Goal: Task Accomplishment & Management: Use online tool/utility

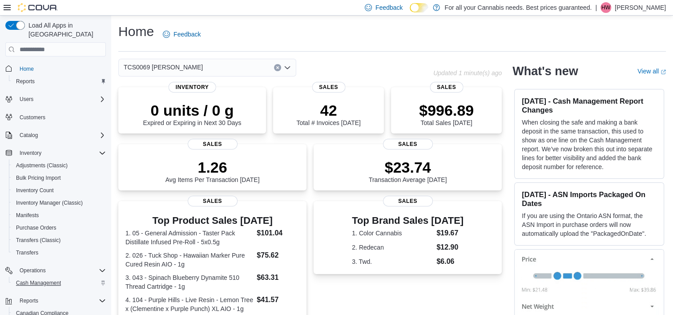
scroll to position [59, 0]
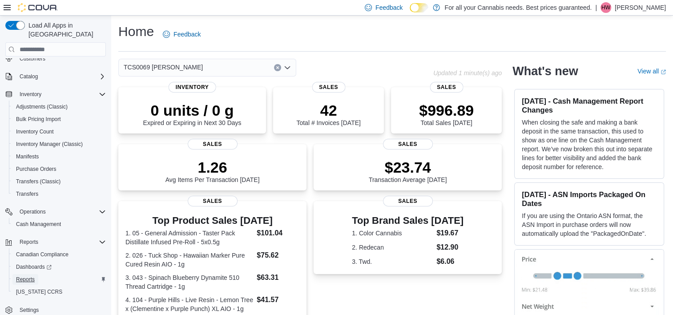
click at [28, 276] on span "Reports" at bounding box center [25, 279] width 19 height 7
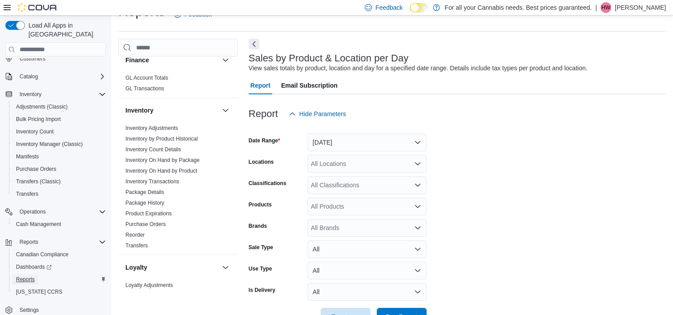
scroll to position [20, 0]
click at [375, 145] on button "[DATE]" at bounding box center [366, 142] width 119 height 18
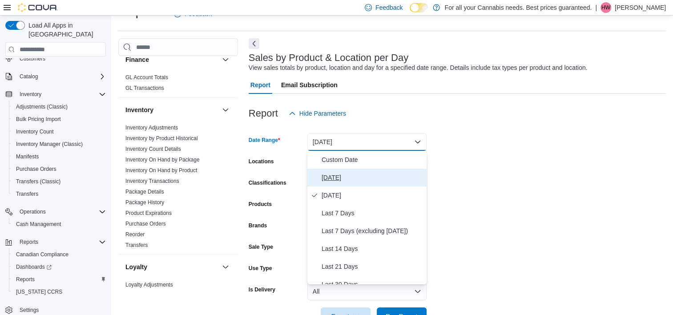
click at [369, 177] on span "[DATE]" at bounding box center [372, 177] width 101 height 11
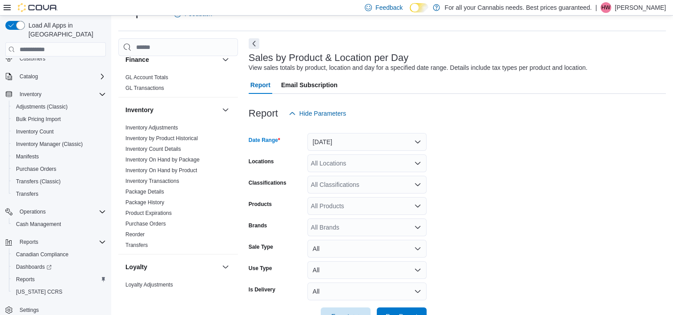
click at [349, 161] on div "All Locations" at bounding box center [366, 163] width 119 height 18
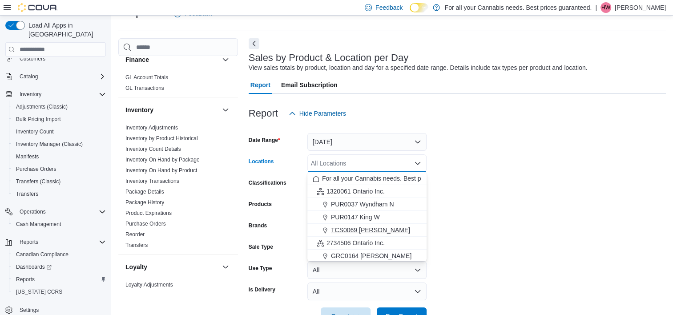
click at [377, 231] on span "TCS0069 [PERSON_NAME]" at bounding box center [370, 229] width 79 height 9
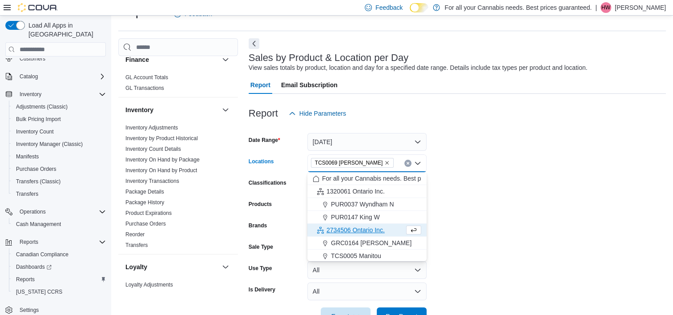
click at [459, 219] on form "Date Range [DATE] Locations TCS0069 [GEOGRAPHIC_DATA] Combo box. Selected. TCS0…" at bounding box center [457, 223] width 417 height 203
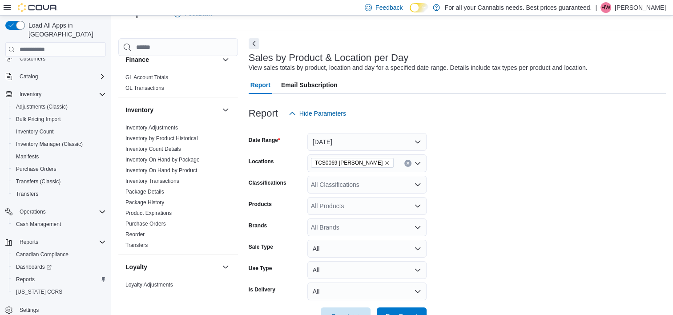
scroll to position [48, 0]
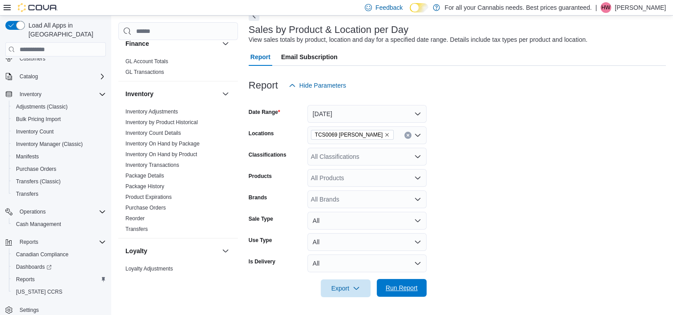
click at [413, 286] on span "Run Report" at bounding box center [402, 287] width 32 height 9
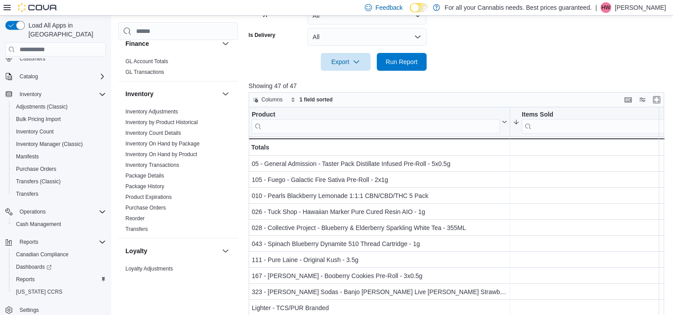
scroll to position [304, 0]
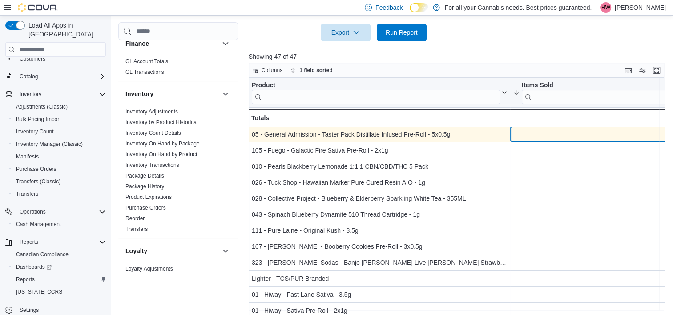
click at [624, 137] on div "3" at bounding box center [625, 134] width 225 height 11
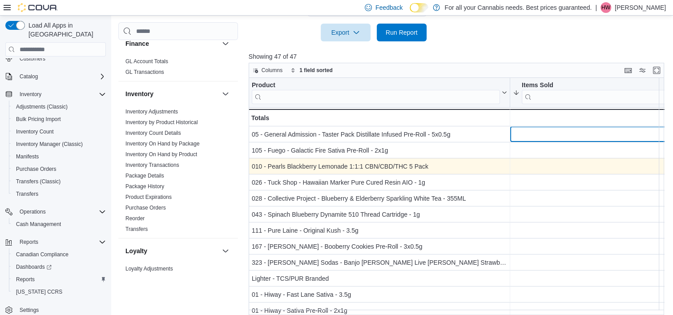
scroll to position [0, 0]
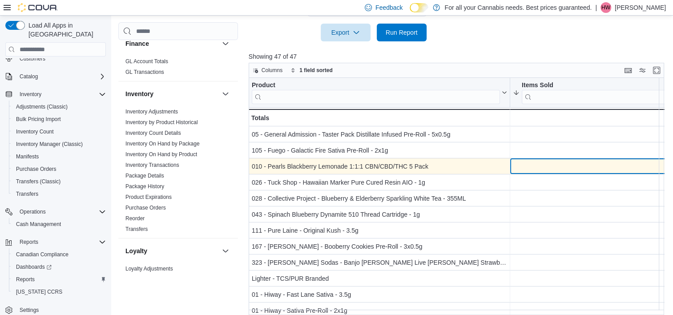
click at [538, 159] on div "2 - Items Sold, column 2, row 3" at bounding box center [625, 167] width 231 height 16
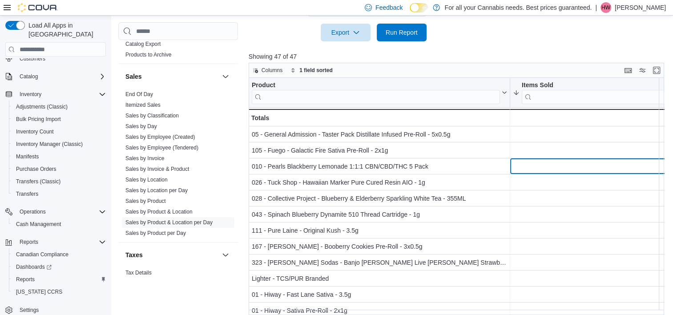
scroll to position [549, 0]
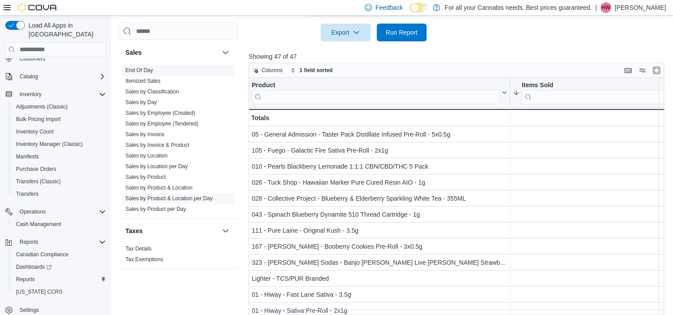
click at [140, 67] on link "End Of Day" at bounding box center [139, 70] width 28 height 6
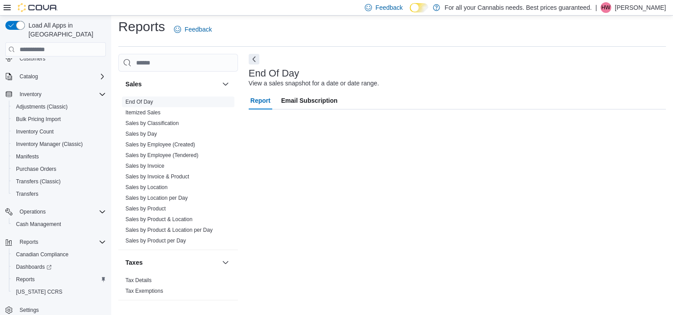
scroll to position [5, 0]
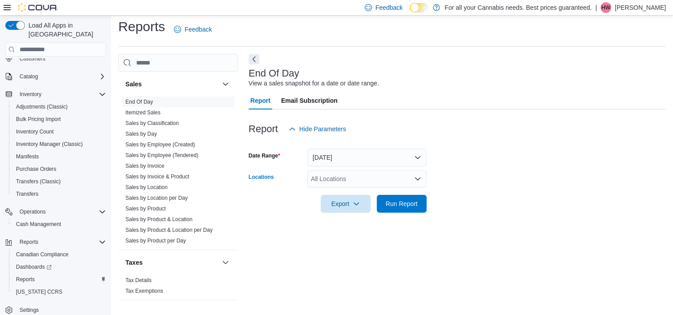
click at [353, 174] on div "All Locations" at bounding box center [366, 179] width 119 height 18
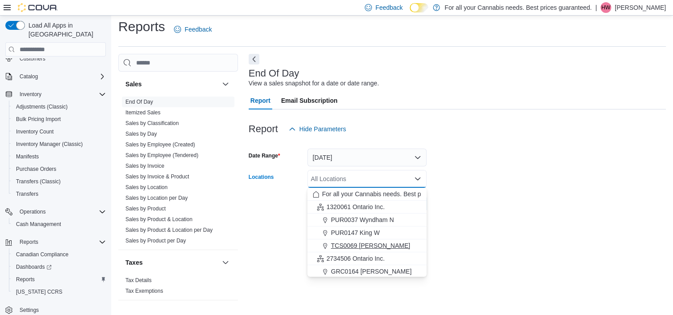
click at [375, 242] on span "TCS0069 [PERSON_NAME]" at bounding box center [370, 245] width 79 height 9
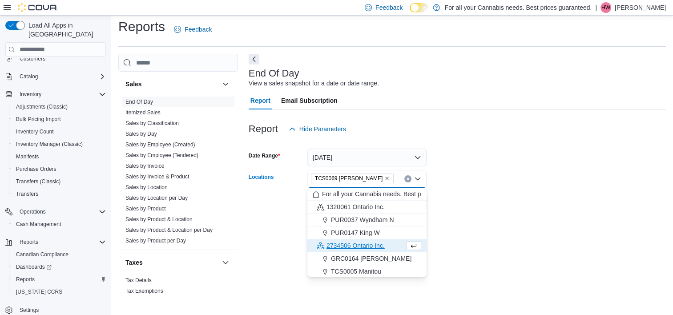
click at [463, 199] on form "Date Range [DATE] Locations TCS0069 [GEOGRAPHIC_DATA] Combo box. Selected. TCS0…" at bounding box center [457, 175] width 417 height 75
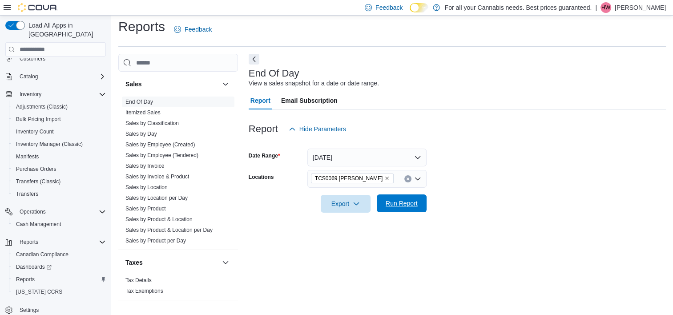
click at [398, 209] on span "Run Report" at bounding box center [401, 203] width 39 height 18
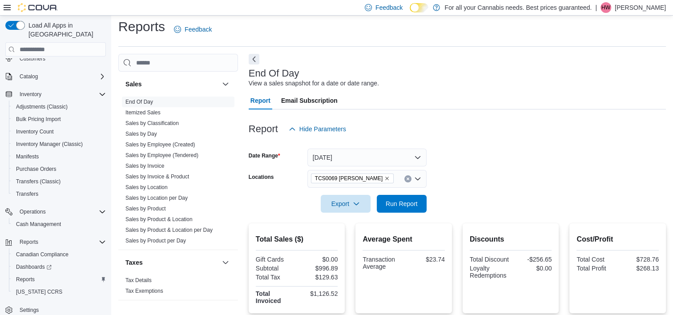
click at [543, 121] on div "Report Hide Parameters" at bounding box center [457, 129] width 417 height 18
click at [414, 204] on span "Run Report" at bounding box center [402, 203] width 32 height 9
